Goal: Task Accomplishment & Management: Complete application form

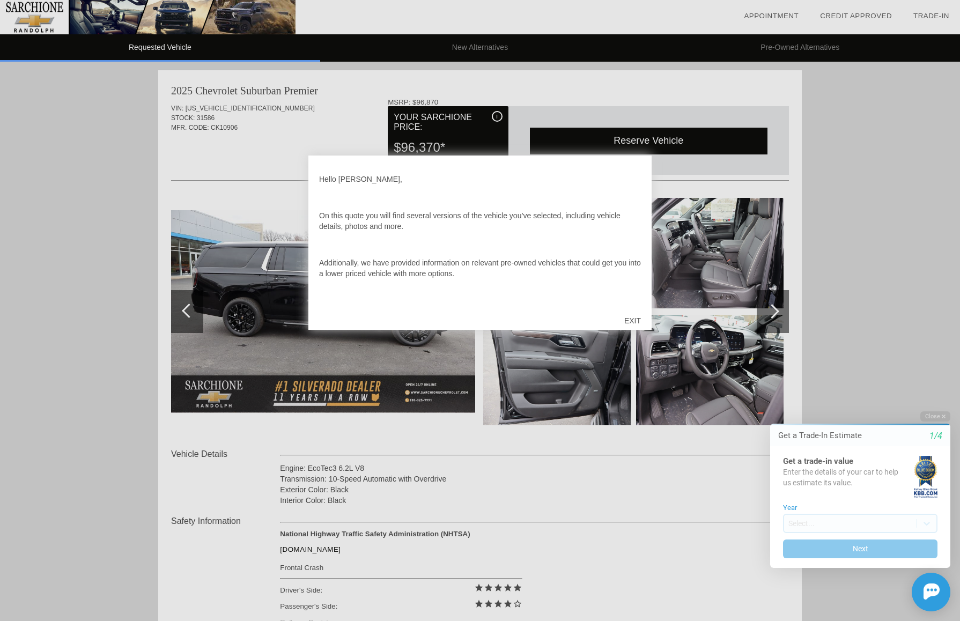
click at [634, 321] on div "EXIT" at bounding box center [632, 320] width 38 height 32
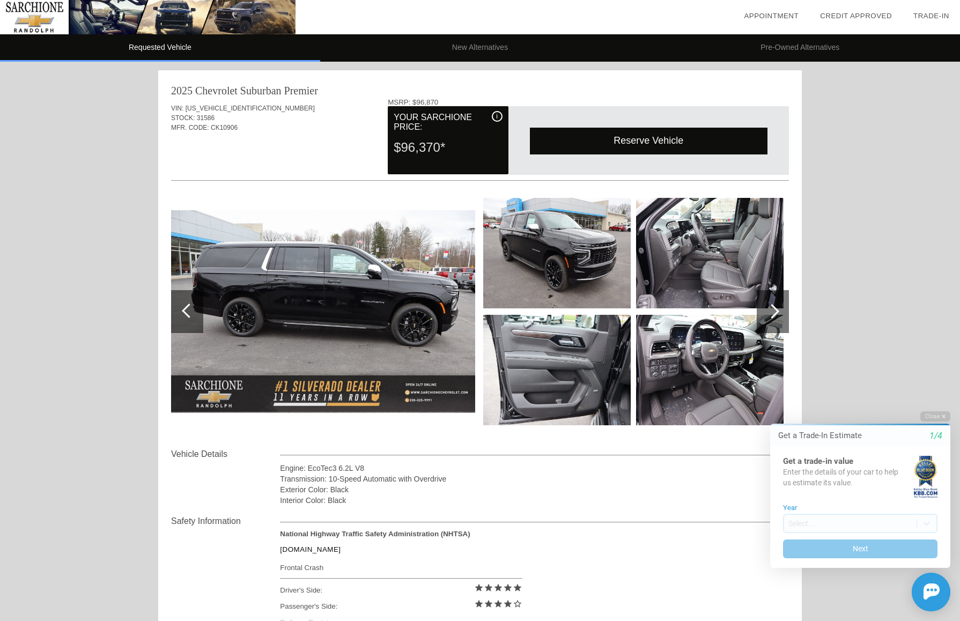
click at [586, 258] on img at bounding box center [556, 253] width 147 height 110
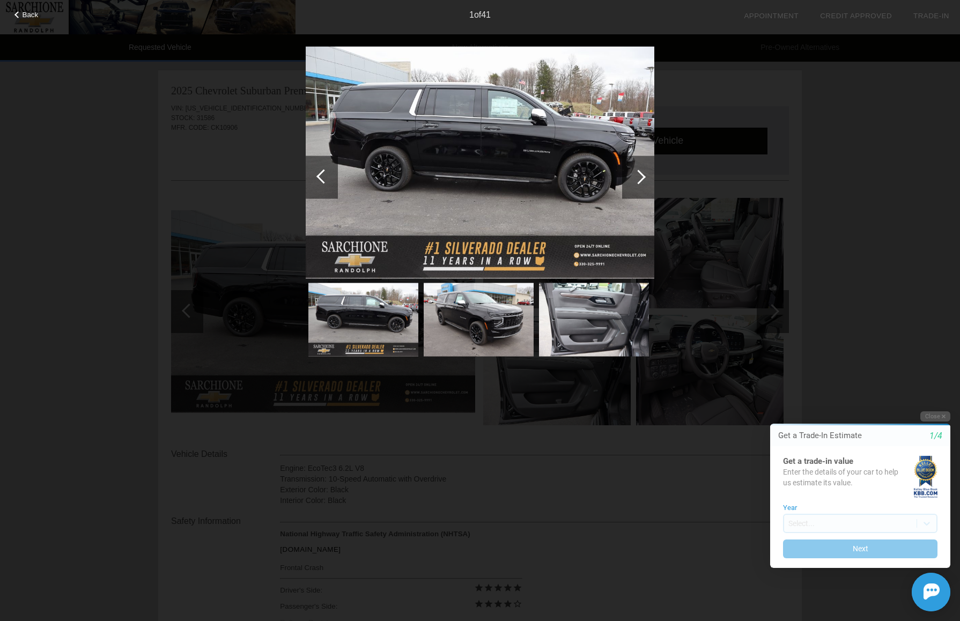
click at [642, 176] on div at bounding box center [638, 176] width 14 height 14
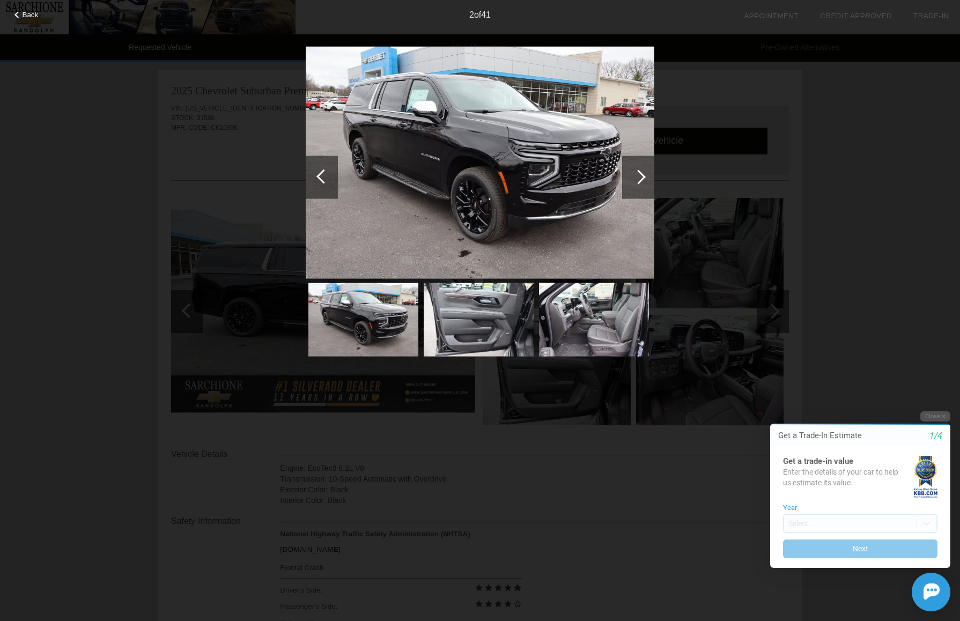
click at [642, 176] on div at bounding box center [638, 176] width 14 height 14
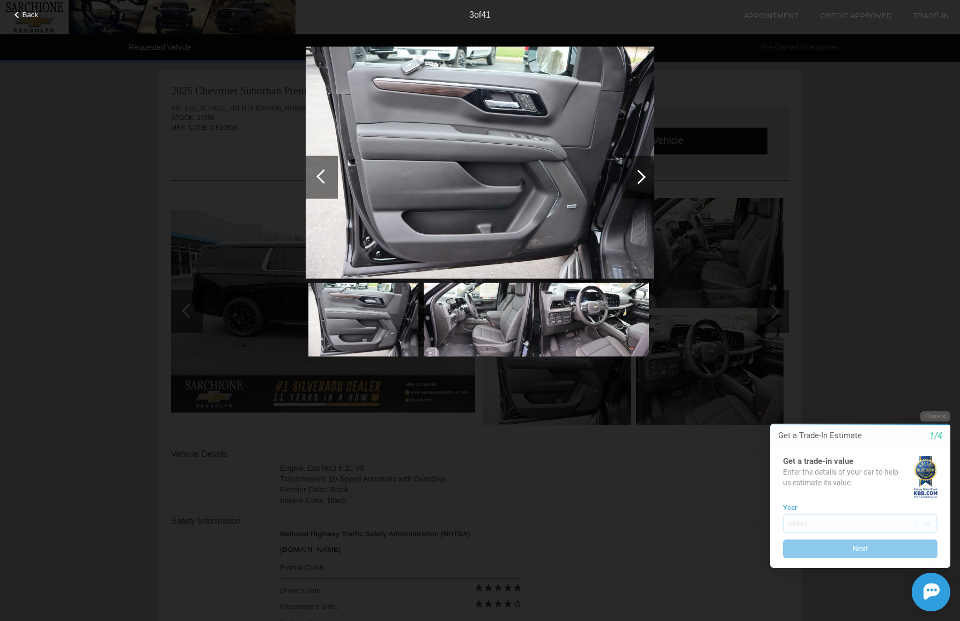
click at [642, 176] on div at bounding box center [638, 176] width 14 height 14
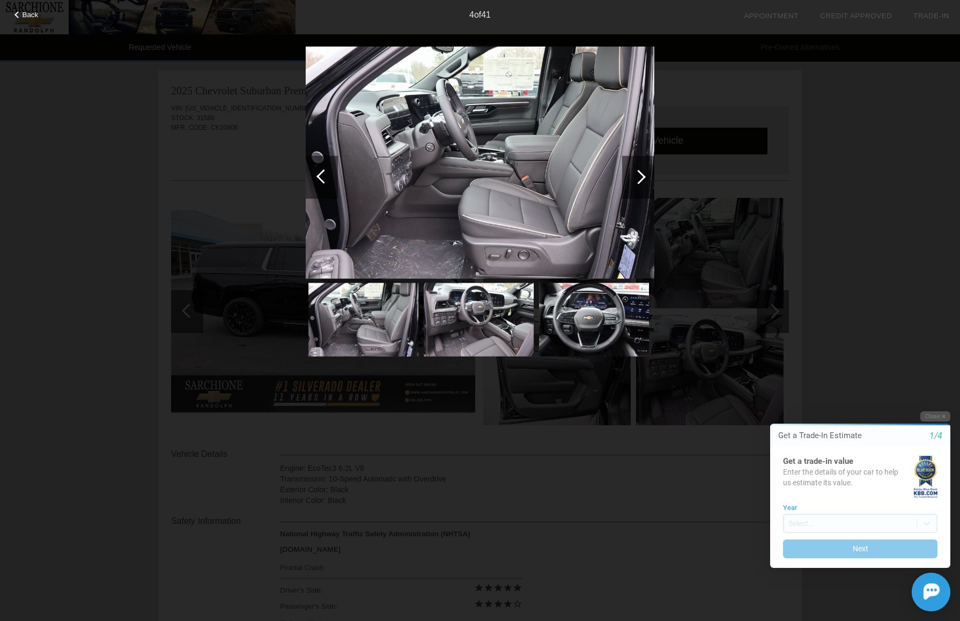
click at [642, 176] on div at bounding box center [638, 176] width 14 height 14
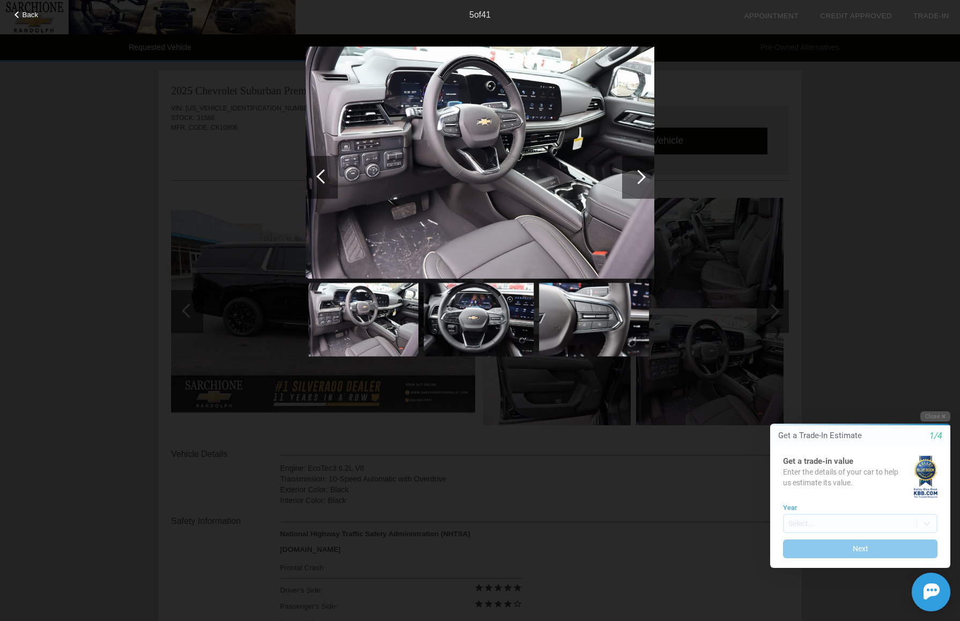
click at [642, 176] on div at bounding box center [638, 176] width 14 height 14
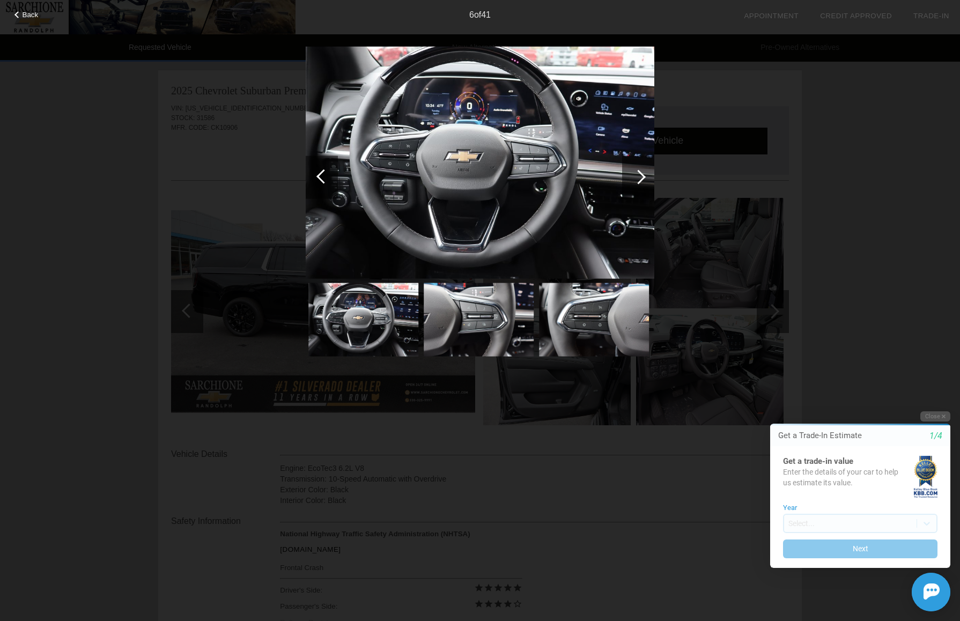
click at [642, 176] on div at bounding box center [638, 176] width 14 height 14
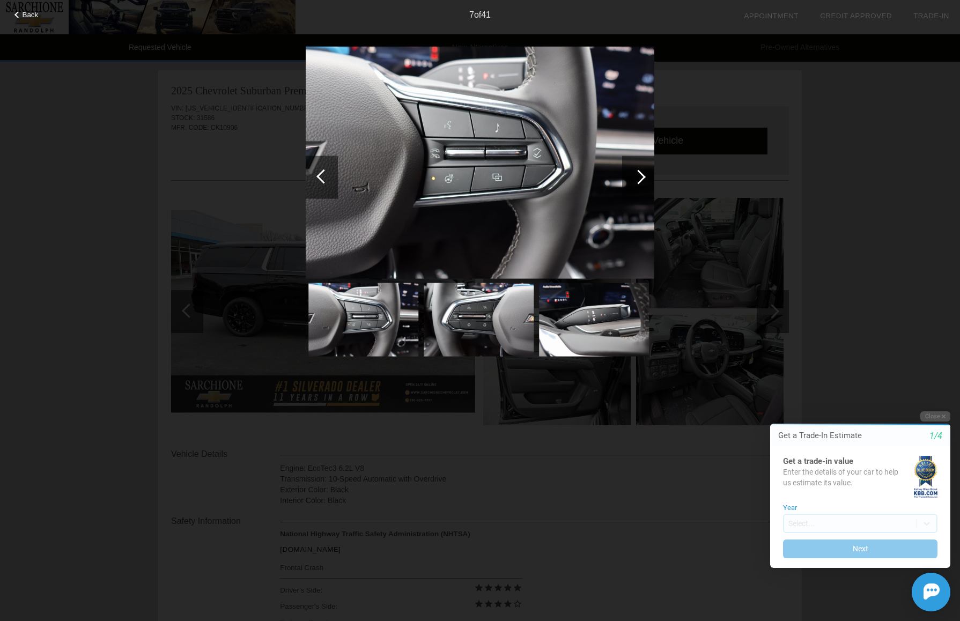
click at [642, 176] on div at bounding box center [638, 176] width 14 height 14
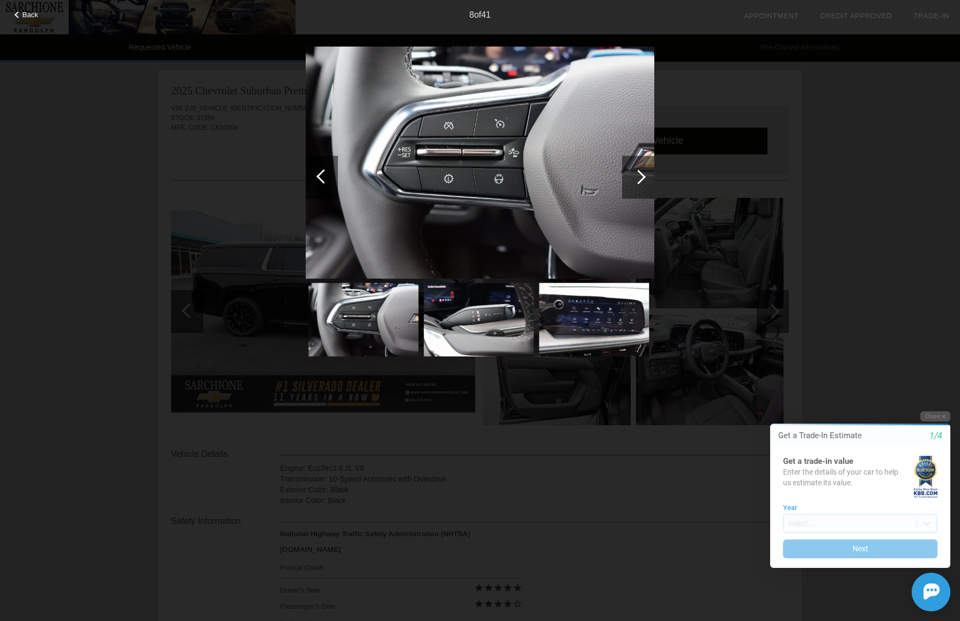
click at [642, 176] on div at bounding box center [638, 176] width 14 height 14
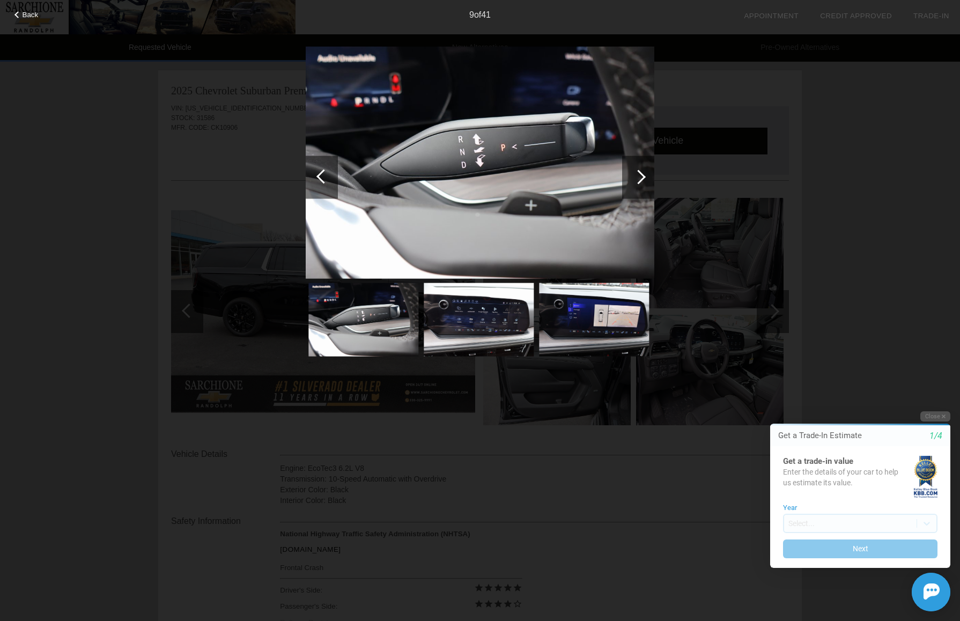
click at [642, 176] on div at bounding box center [638, 176] width 14 height 14
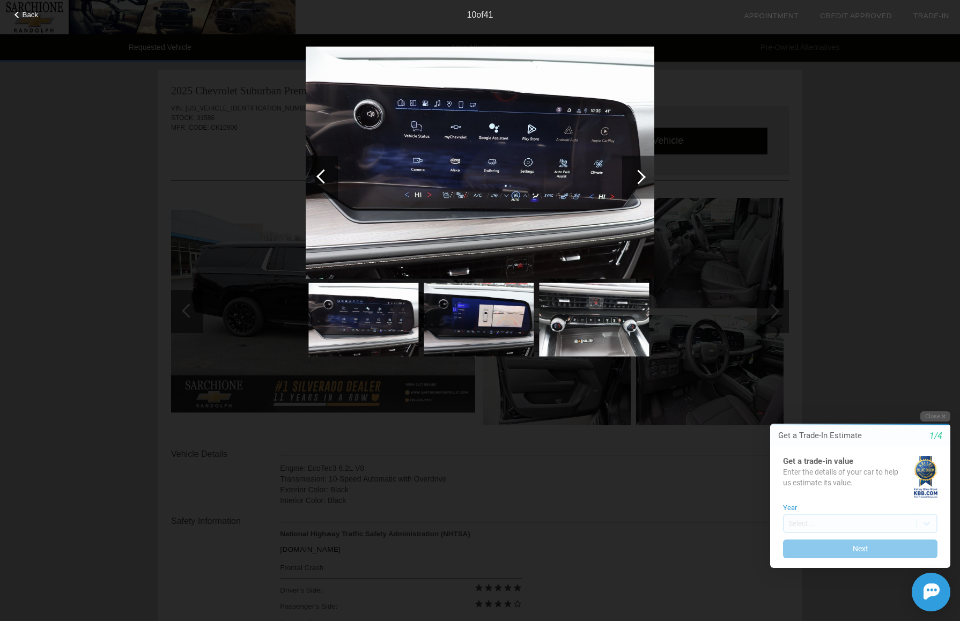
click at [642, 176] on div at bounding box center [638, 176] width 14 height 14
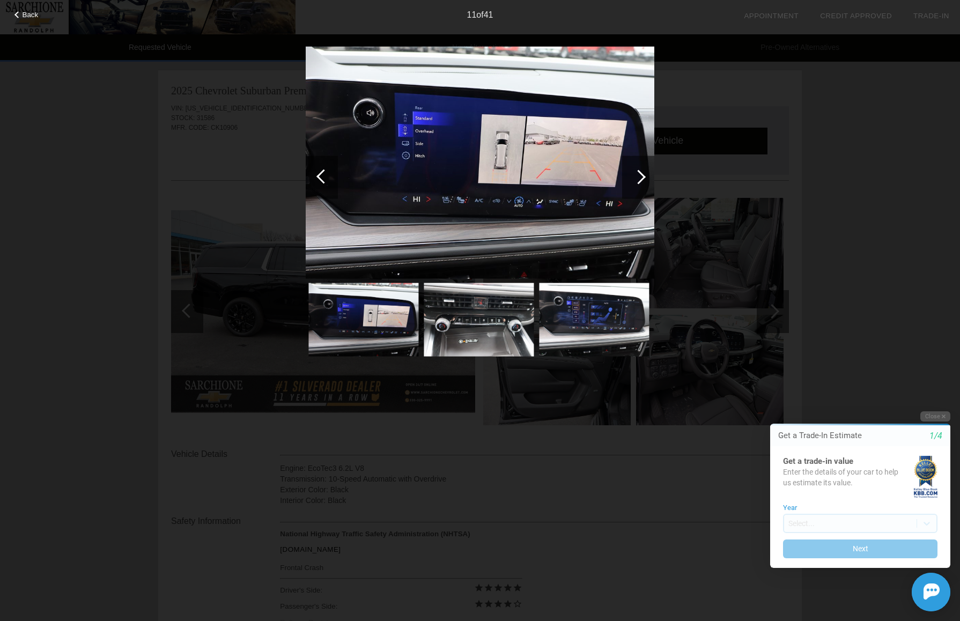
click at [642, 176] on div at bounding box center [638, 176] width 14 height 14
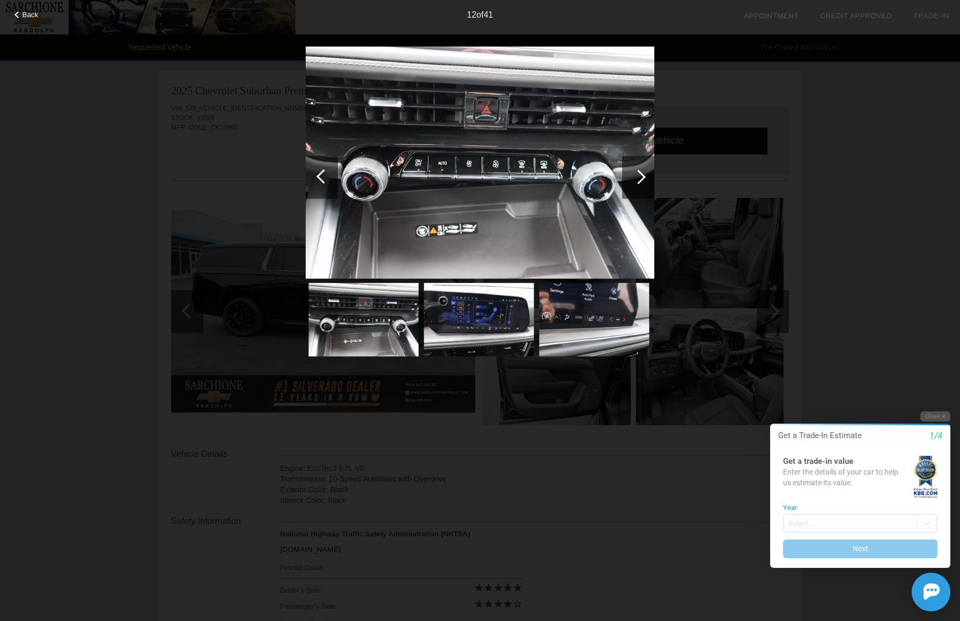
click at [642, 176] on div at bounding box center [638, 176] width 14 height 14
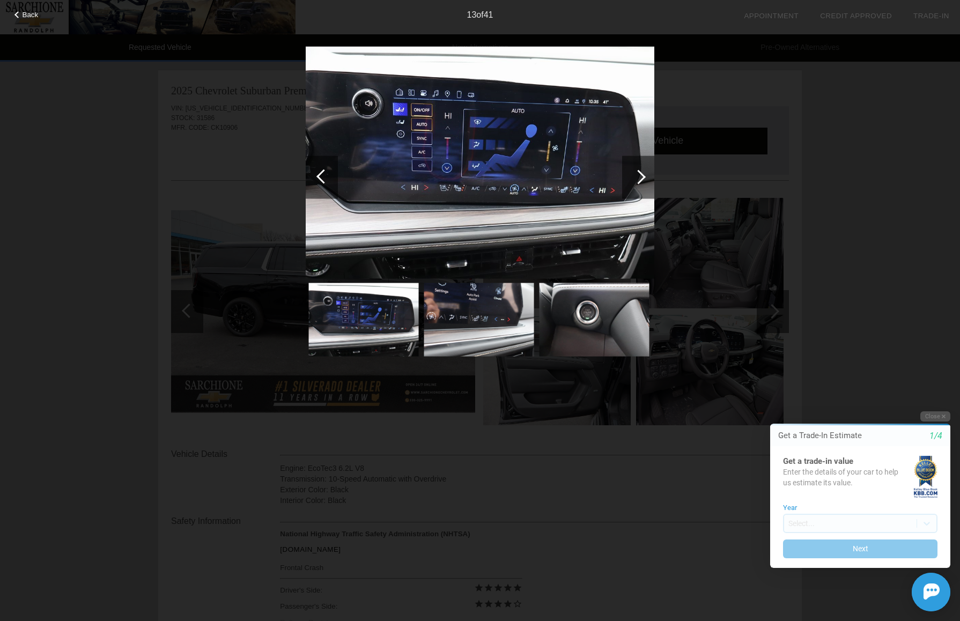
click at [642, 176] on div at bounding box center [638, 176] width 14 height 14
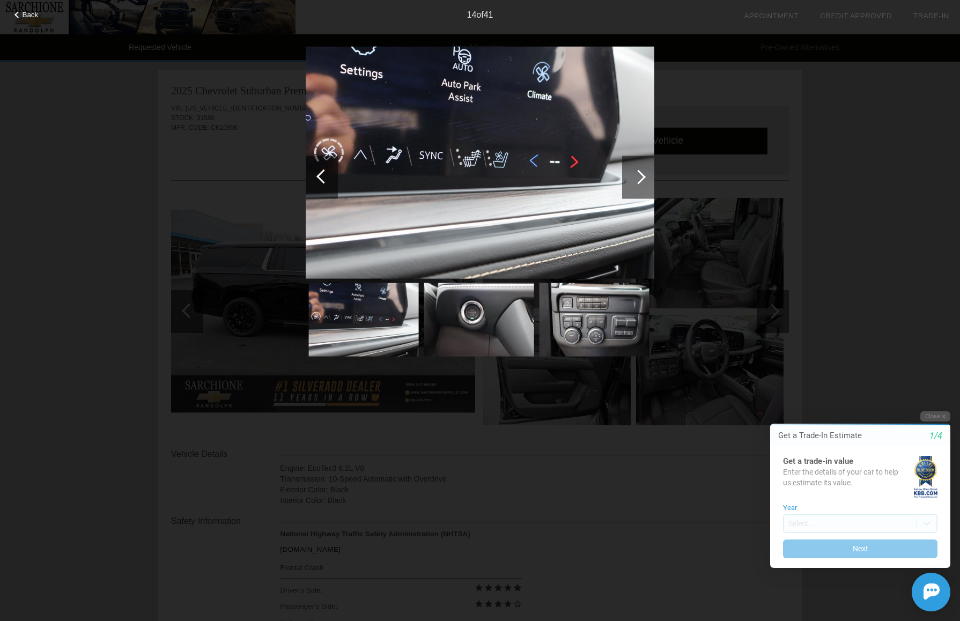
click at [642, 176] on div at bounding box center [638, 176] width 14 height 14
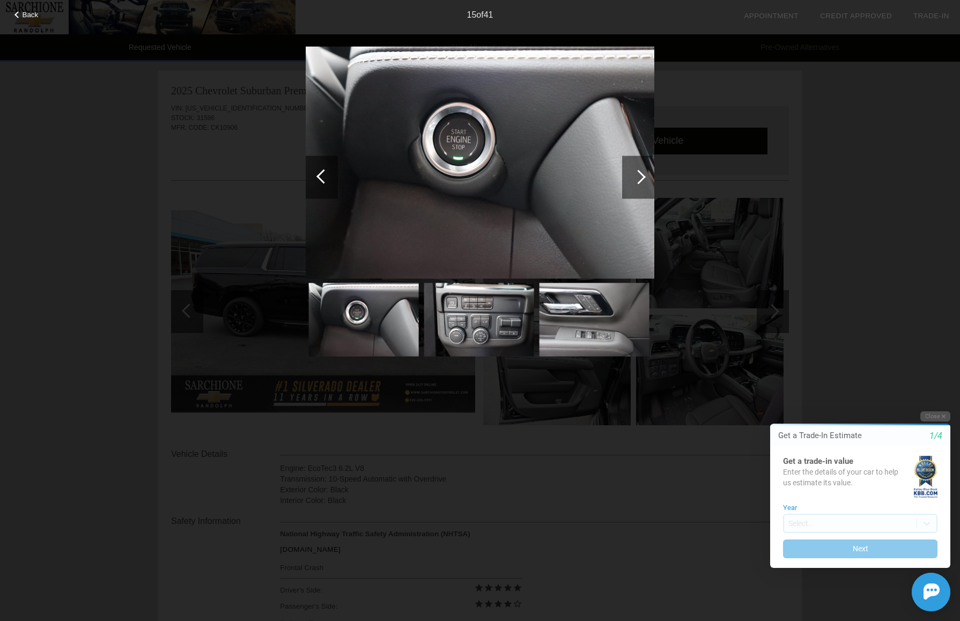
click at [49, 91] on div "Back 15 of 41" at bounding box center [480, 310] width 960 height 621
click at [33, 15] on span "Back" at bounding box center [31, 15] width 16 height 8
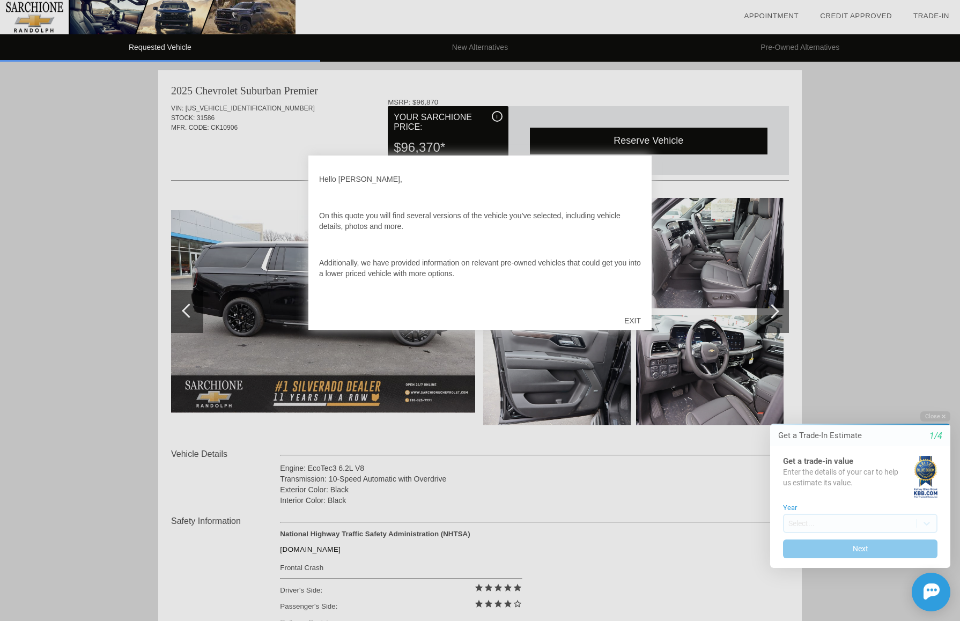
click at [634, 318] on div "EXIT" at bounding box center [632, 320] width 38 height 32
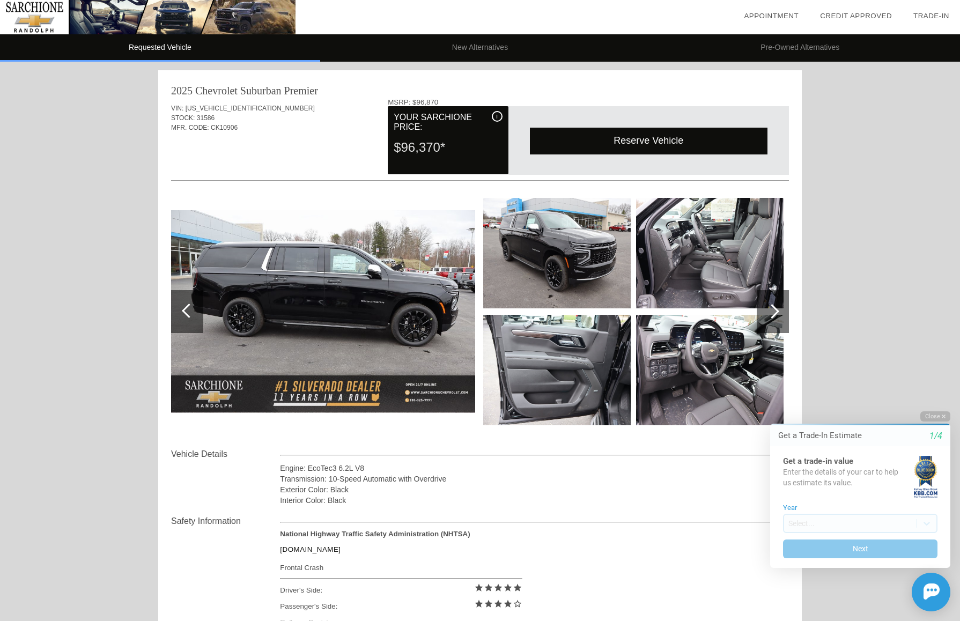
click at [932, 415] on button "Close" at bounding box center [935, 416] width 30 height 10
